Goal: Task Accomplishment & Management: Complete application form

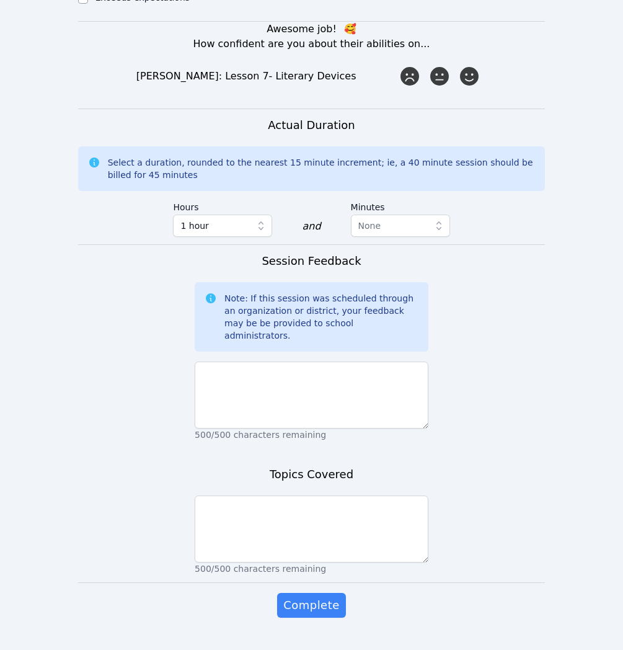
scroll to position [738, 0]
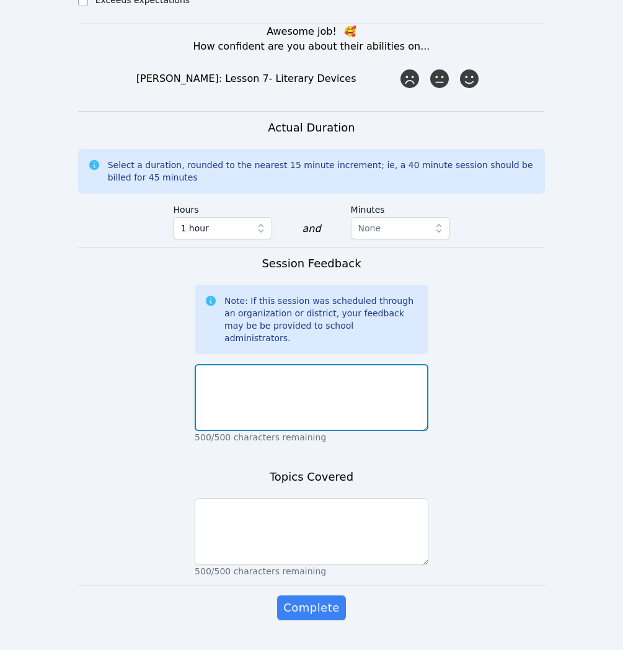
click at [414, 364] on textarea at bounding box center [312, 397] width 234 height 67
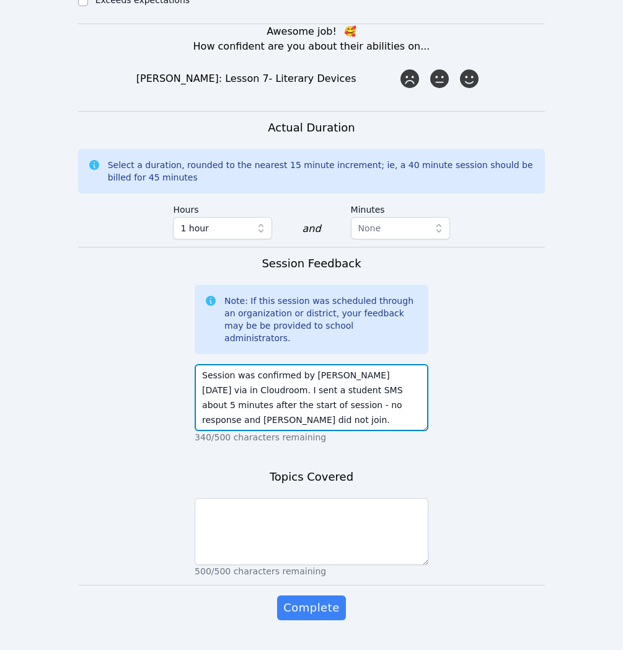
type textarea "Session was confirmed by Raven yesterday via in Cloudroom. I sent a student SMS…"
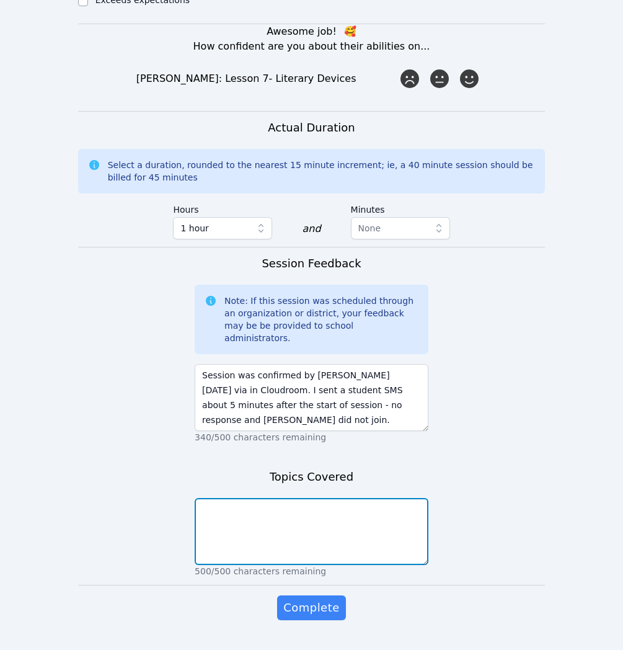
click at [335, 516] on textarea at bounding box center [312, 531] width 234 height 67
type textarea "Student no-show"
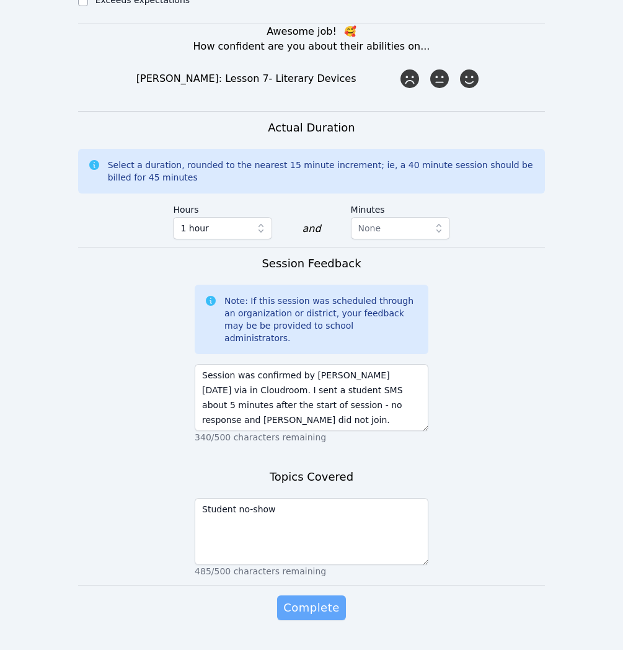
click at [302, 595] on button "Complete" at bounding box center [311, 607] width 68 height 25
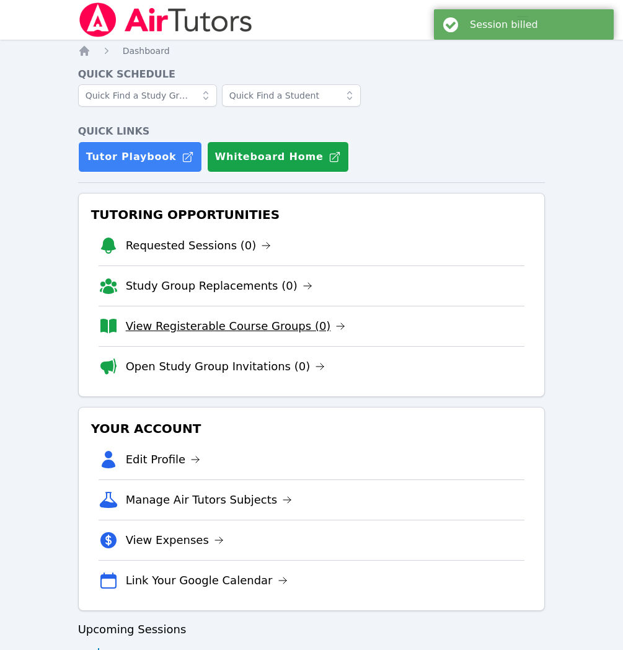
click at [205, 331] on link "View Registerable Course Groups (0)" at bounding box center [236, 325] width 220 height 17
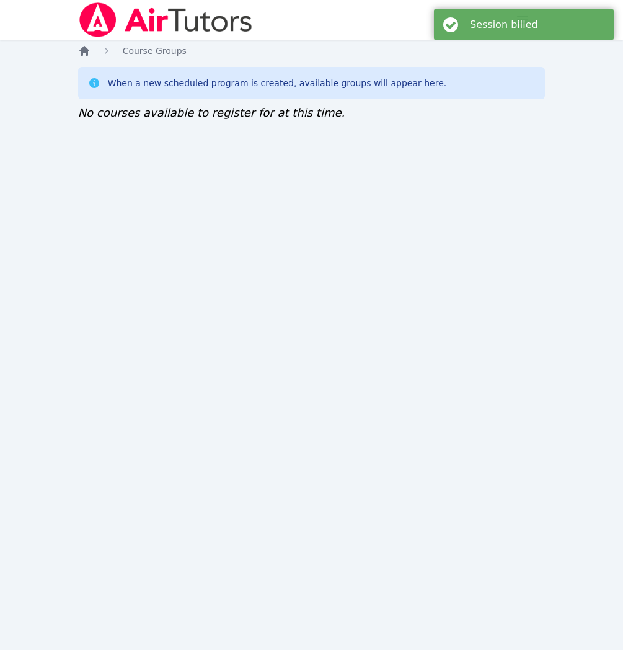
click at [87, 49] on icon "Breadcrumb" at bounding box center [84, 51] width 10 height 10
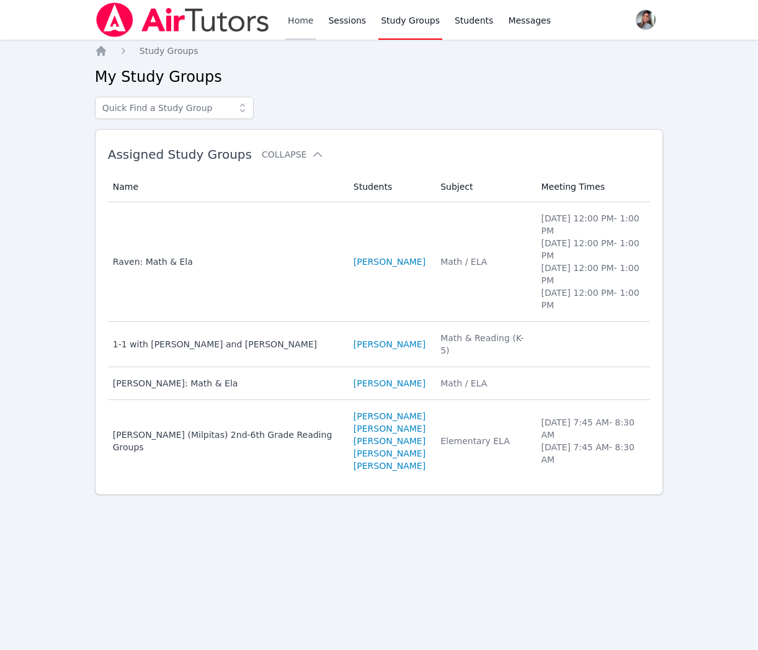
click at [290, 9] on link "Home" at bounding box center [300, 20] width 30 height 40
